Goal: Information Seeking & Learning: Check status

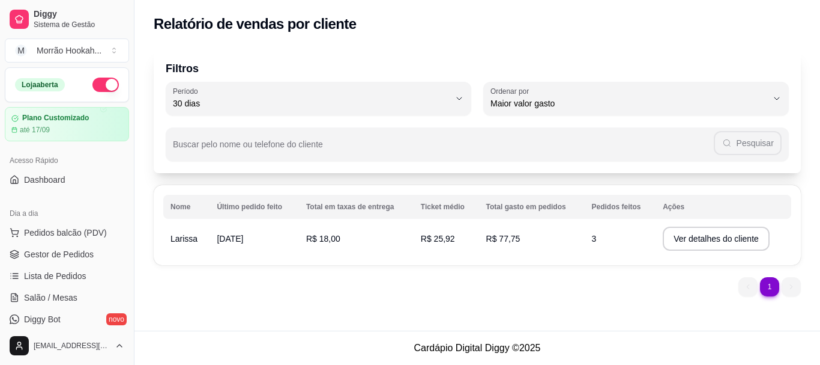
select select "30"
select select "HIGHEST_TOTAL_SPENT_WITH_ORDERS"
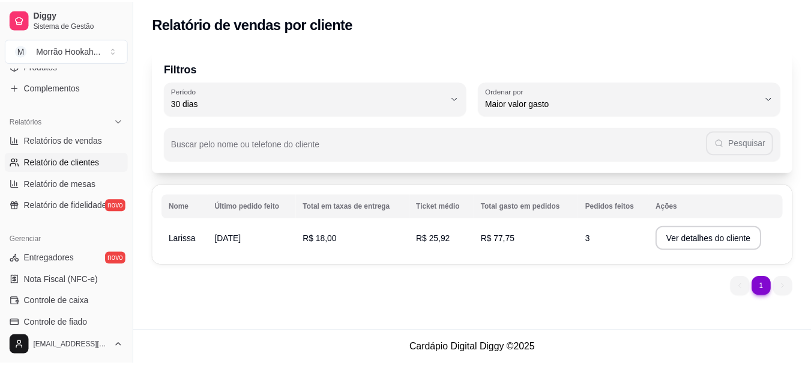
scroll to position [300, 0]
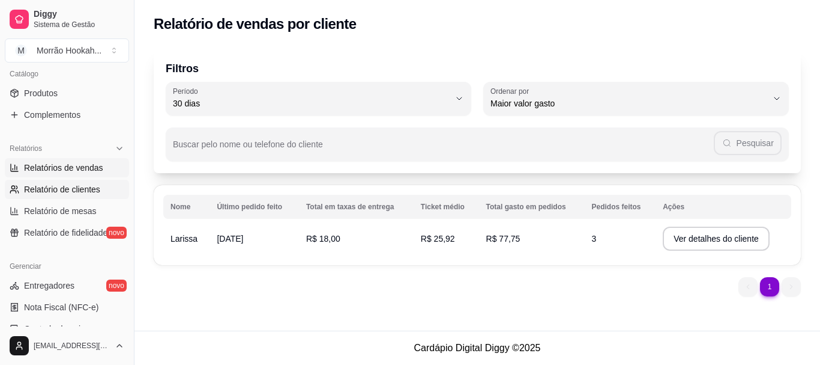
click at [73, 171] on span "Relatórios de vendas" at bounding box center [63, 168] width 79 height 12
select select "ALL"
select select "0"
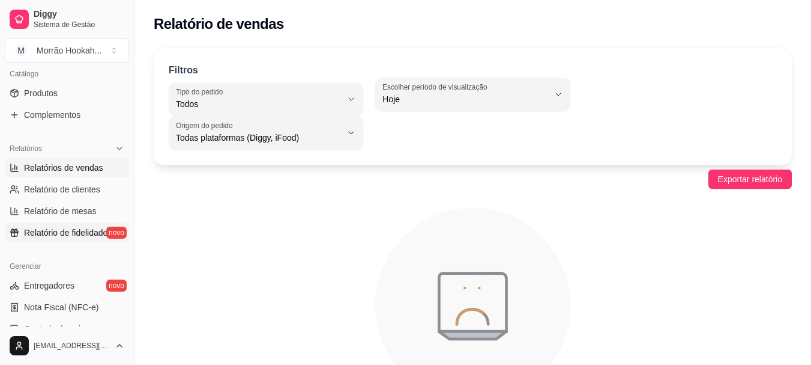
click at [59, 241] on link "Relatório de fidelidade novo" at bounding box center [67, 232] width 124 height 19
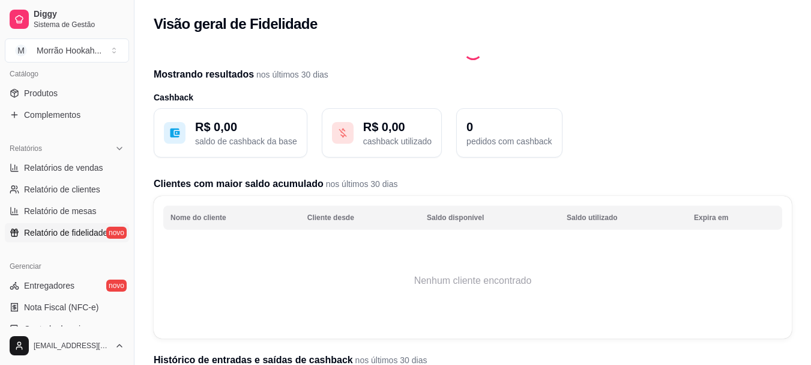
click at [55, 225] on link "Relatório de fidelidade novo" at bounding box center [67, 232] width 124 height 19
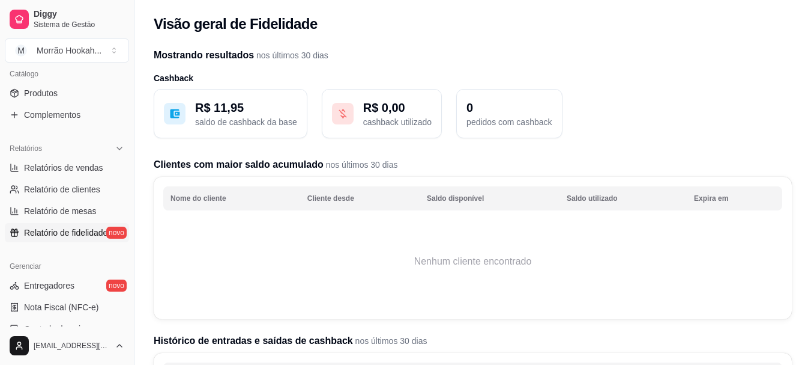
click at [254, 129] on div "R$ 11,95 saldo de cashback da base" at bounding box center [231, 113] width 154 height 49
click at [355, 97] on button "R$ 0,00 cashback utilizado" at bounding box center [382, 113] width 120 height 49
click at [392, 126] on p "cashback utilizado" at bounding box center [397, 122] width 68 height 12
